Goal: Find specific page/section: Find specific page/section

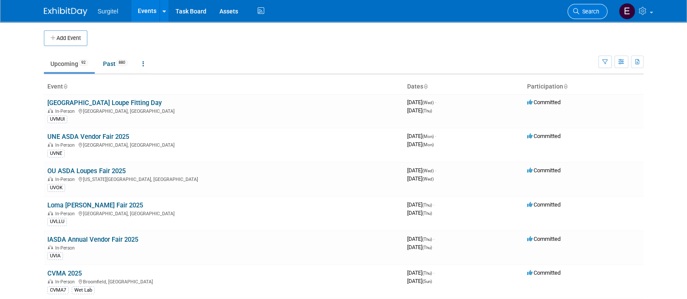
click at [588, 9] on span "Search" at bounding box center [589, 11] width 20 height 7
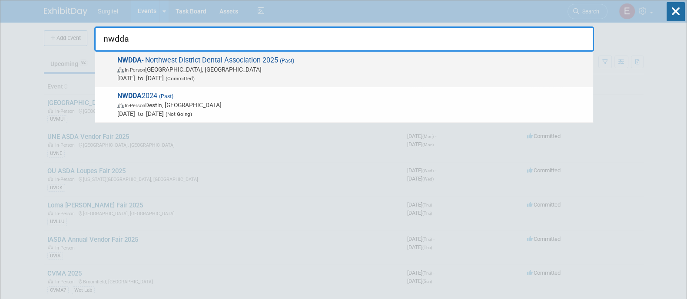
type input "nwdda"
click at [497, 70] on span "In-Person [GEOGRAPHIC_DATA], [GEOGRAPHIC_DATA]" at bounding box center [352, 69] width 471 height 9
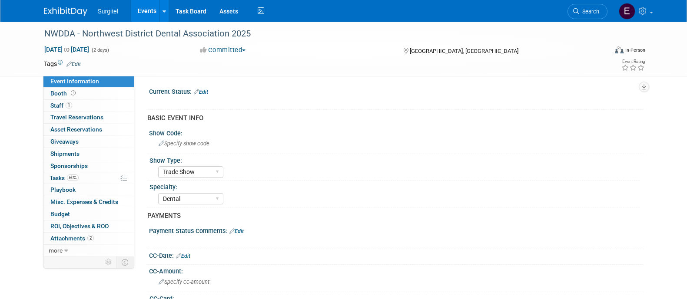
select select "Trade Show"
select select "Dental"
select select "Yes"
select select "No"
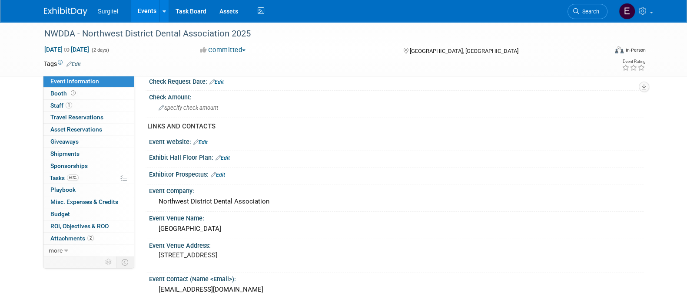
scroll to position [261, 0]
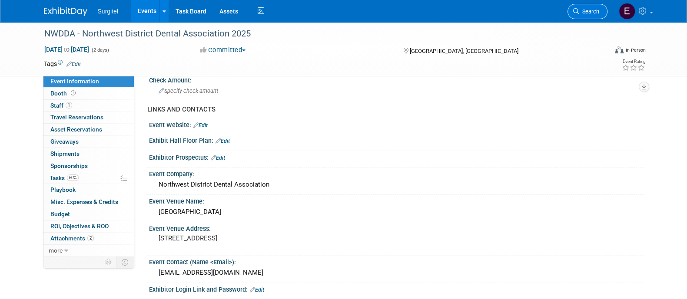
click at [594, 12] on span "Search" at bounding box center [589, 11] width 20 height 7
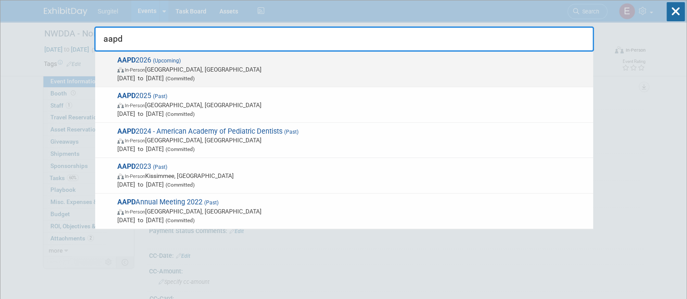
type input "aapd"
click at [389, 69] on span "In-Person Las Vegas, NV" at bounding box center [352, 69] width 471 height 9
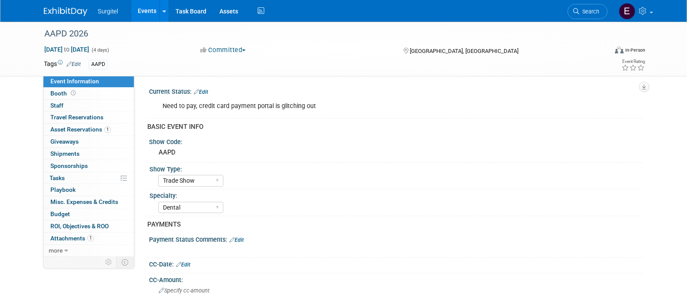
select select "Trade Show"
select select "Dental"
select select "No"
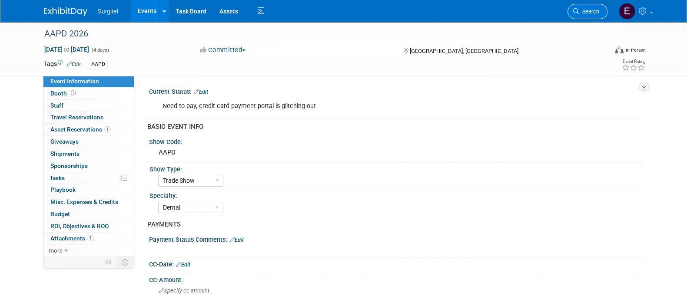
click at [589, 14] on span "Search" at bounding box center [589, 11] width 20 height 7
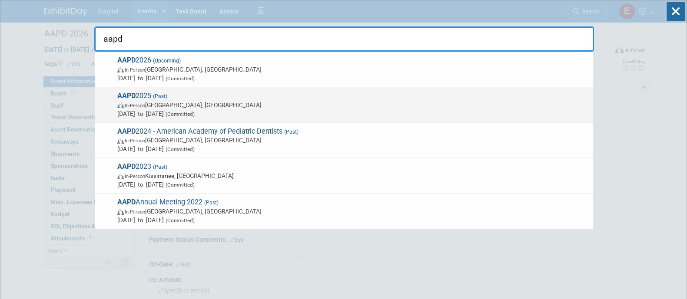
type input "aapd"
click at [467, 104] on span "In-Person Denver, CO" at bounding box center [352, 105] width 471 height 9
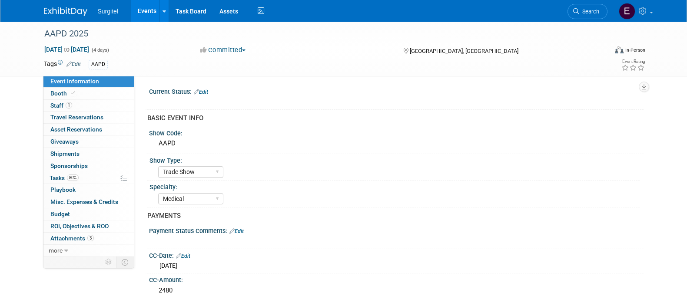
select select "Trade Show"
select select "Medical"
select select "Rewards - 12003"
select select "Yes"
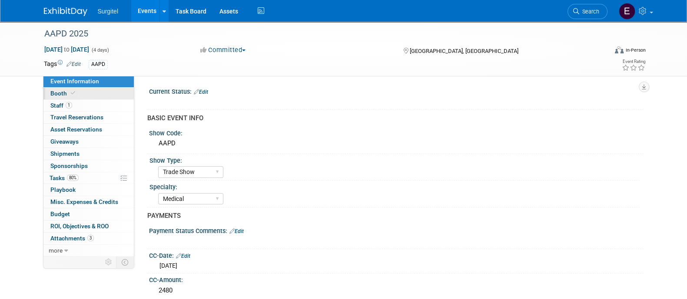
click at [73, 92] on icon at bounding box center [73, 93] width 4 height 5
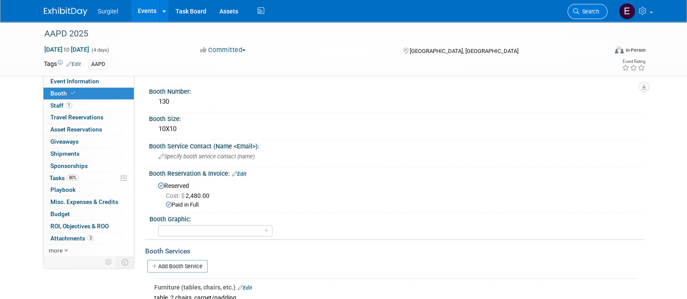
click at [587, 4] on link "Search" at bounding box center [587, 11] width 40 height 15
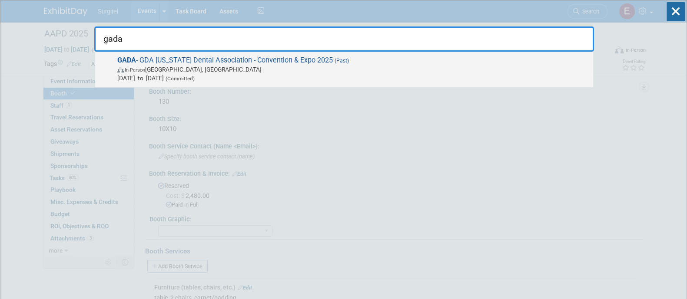
type input "gada"
click at [448, 68] on span "In-Person Fernandina Beach, FL" at bounding box center [352, 69] width 471 height 9
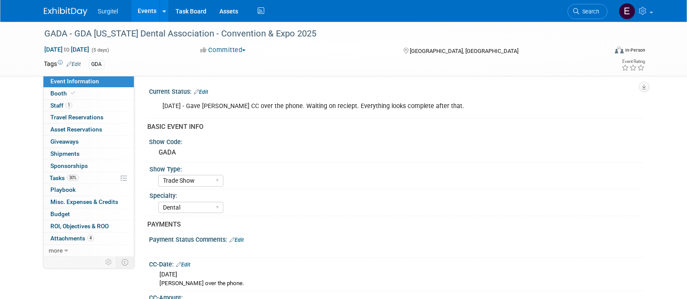
select select "Trade Show"
select select "Dental"
select select "Rewards - 12003"
select select "No"
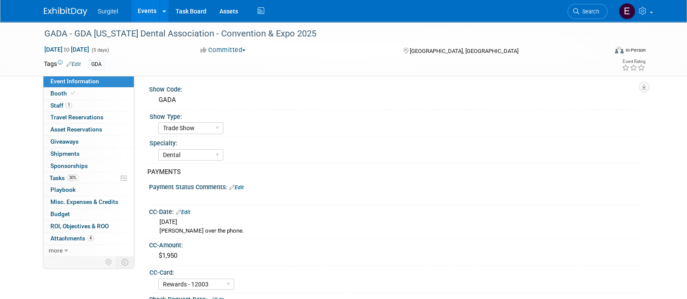
scroll to position [58, 0]
